Goal: Information Seeking & Learning: Learn about a topic

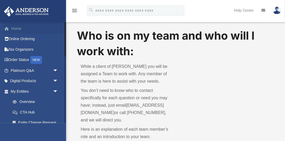
click at [20, 29] on link "Home" at bounding box center [35, 28] width 62 height 11
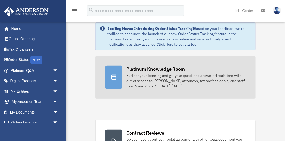
scroll to position [8, 0]
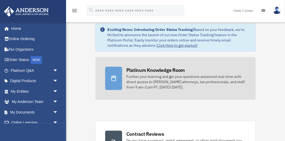
click at [143, 77] on div "Further your learning and get your questions answered real-time with direct acc…" at bounding box center [186, 82] width 120 height 16
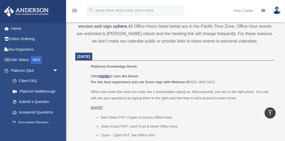
scroll to position [203, 0]
click at [103, 75] on u "HERE" at bounding box center [104, 76] width 10 height 4
